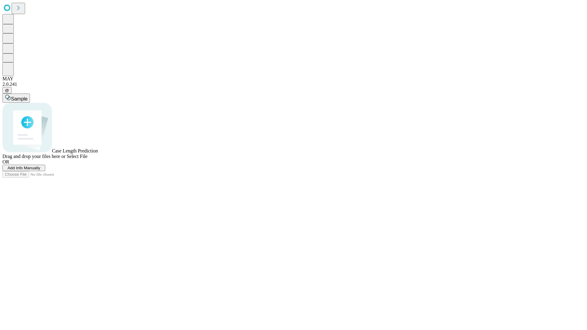
click at [87, 159] on span "Select File" at bounding box center [77, 156] width 21 height 5
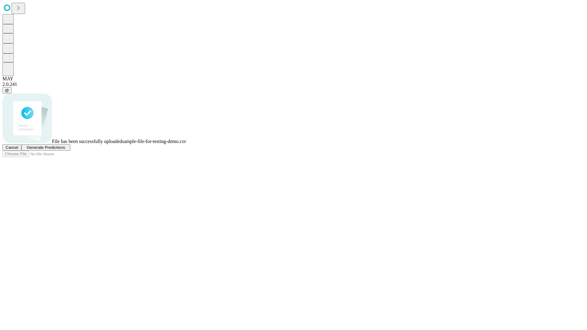
click at [65, 150] on span "Generate Predictions" at bounding box center [46, 147] width 38 height 5
